Goal: Find specific page/section: Find specific page/section

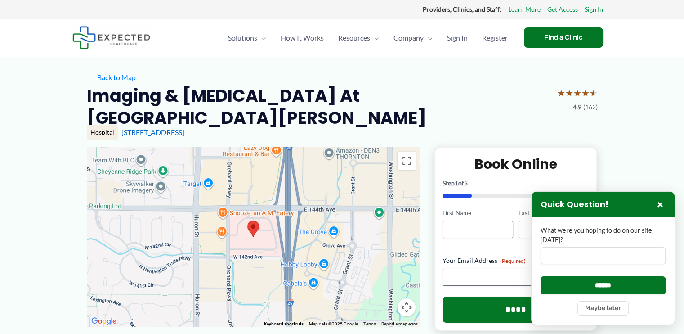
drag, startPoint x: 82, startPoint y: 93, endPoint x: 247, endPoint y: 120, distance: 167.8
copy h2 "Imaging & [MEDICAL_DATA] at [GEOGRAPHIC_DATA][PERSON_NAME]"
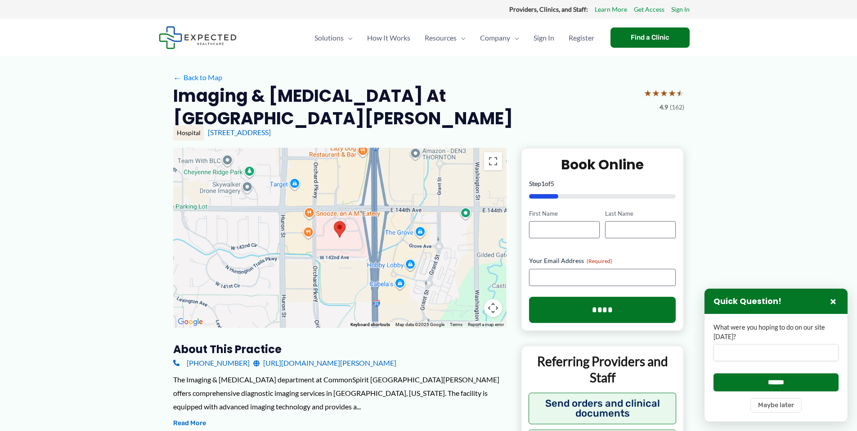
drag, startPoint x: 342, startPoint y: 138, endPoint x: 206, endPoint y: 138, distance: 136.8
click at [206, 138] on div "Hospital 14300 Orchard Pkwy, Westminster, CO" at bounding box center [428, 132] width 511 height 15
copy link "[STREET_ADDRESS]"
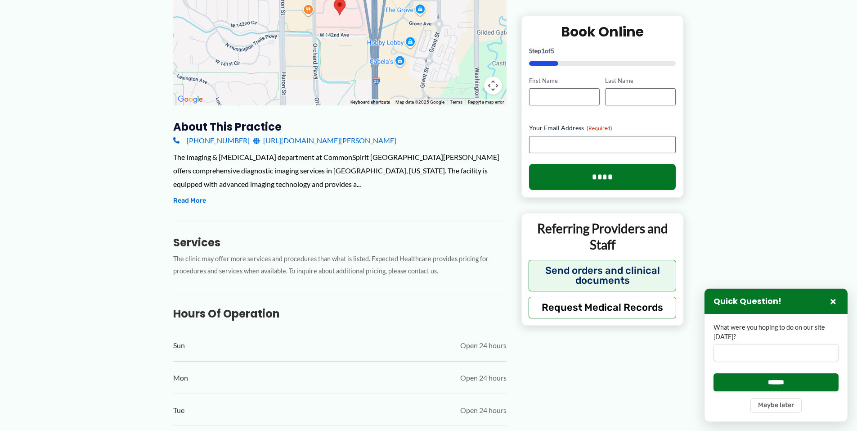
scroll to position [225, 0]
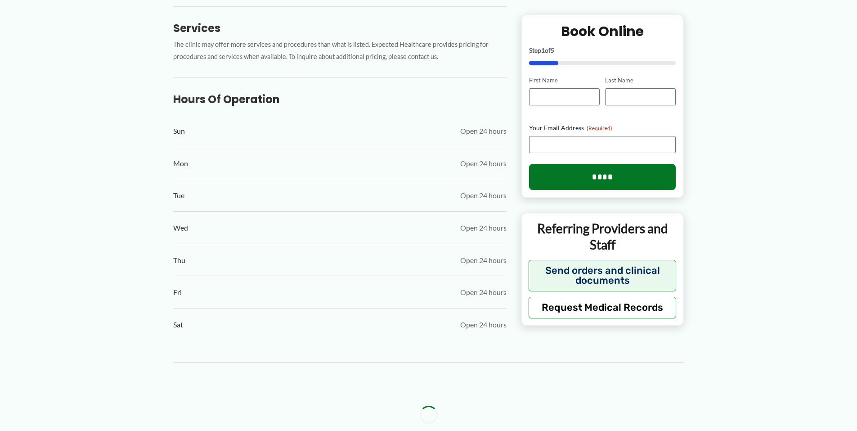
scroll to position [450, 0]
